Goal: Check status: Check status

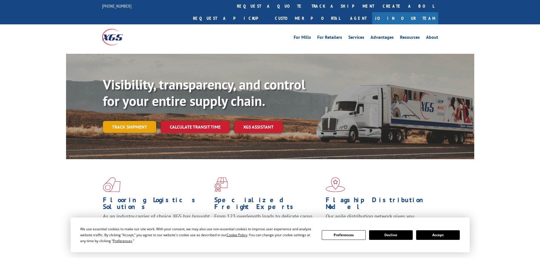
click at [125, 122] on div "Visibility, transparency, and control for your entire supply chain. Track shipm…" at bounding box center [288, 116] width 371 height 79
click at [123, 121] on link "Track shipment" at bounding box center [129, 127] width 53 height 12
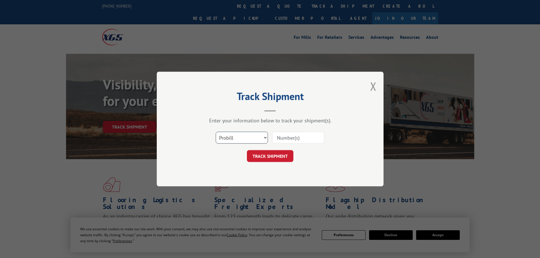
click at [230, 140] on select "Select category... Probill BOL PO" at bounding box center [242, 138] width 52 height 12
select select "bol"
click at [216, 132] on select "Select category... Probill BOL PO" at bounding box center [242, 138] width 52 height 12
click at [289, 141] on input at bounding box center [298, 138] width 52 height 12
paste input "5199264"
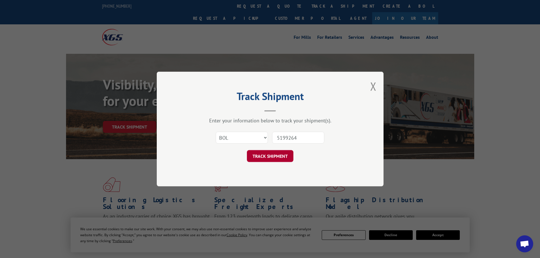
type input "5199264"
click at [272, 154] on button "TRACK SHIPMENT" at bounding box center [270, 156] width 46 height 12
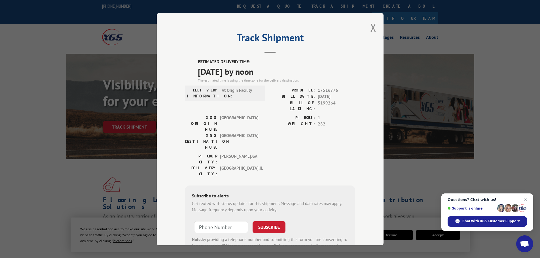
click at [198, 69] on span "[DATE] by noon" at bounding box center [276, 71] width 157 height 13
drag, startPoint x: 192, startPoint y: 62, endPoint x: 272, endPoint y: 70, distance: 80.3
click at [272, 70] on div "ESTIMATED DELIVERY TIME: [DATE] by noon The estimated time is using the time zo…" at bounding box center [270, 161] width 170 height 204
copy div "ESTIMATED DELIVERY TIME: [DATE] by noon"
